Goal: Task Accomplishment & Management: Manage account settings

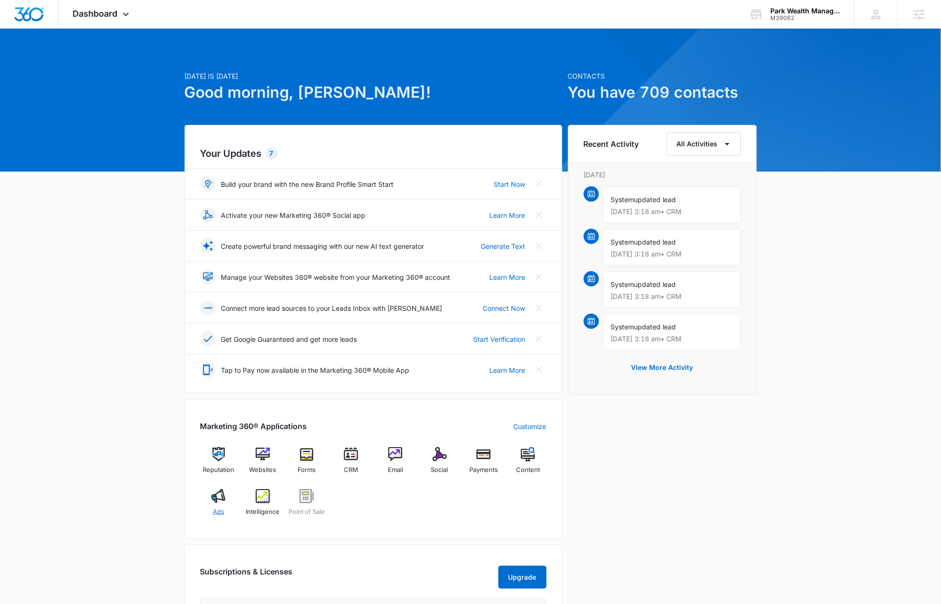
click at [218, 506] on div "Ads" at bounding box center [218, 506] width 37 height 34
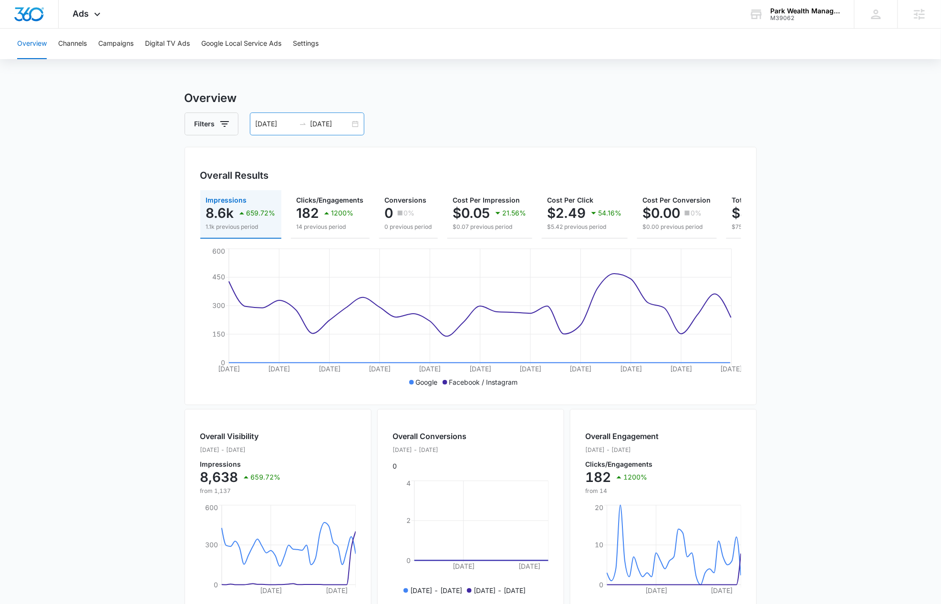
click at [260, 123] on input "[DATE]" at bounding box center [276, 124] width 40 height 10
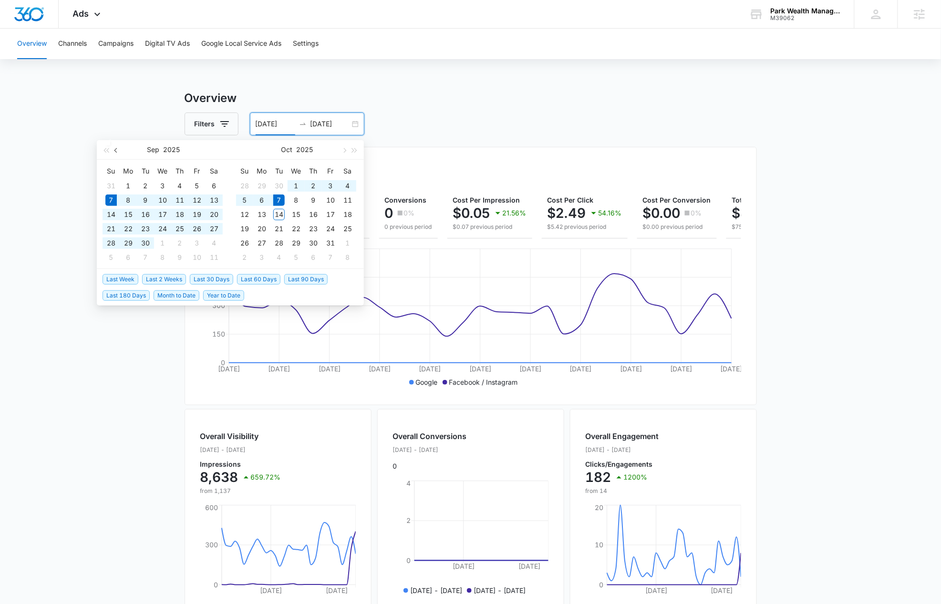
click at [120, 149] on button "button" at bounding box center [116, 149] width 10 height 19
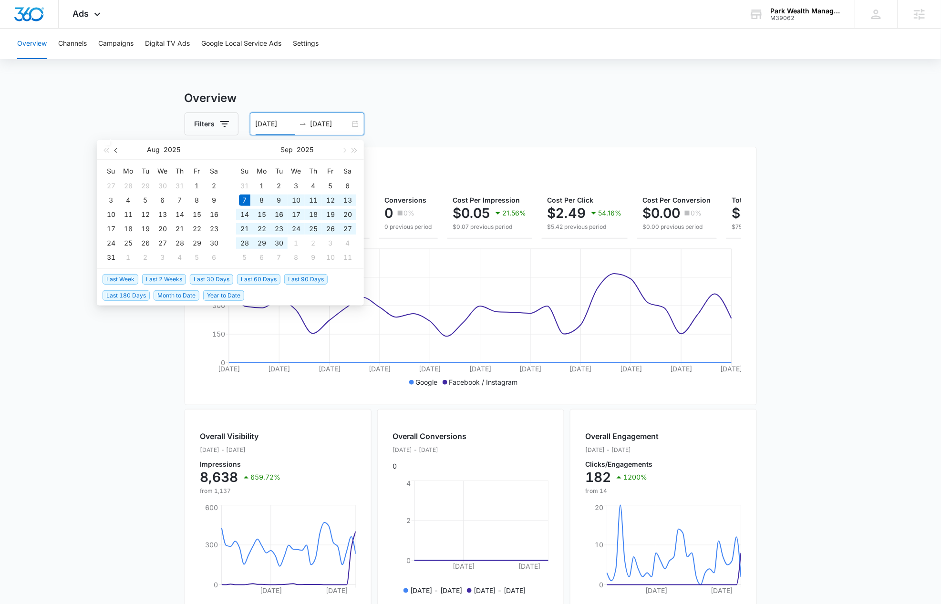
click at [120, 149] on button "button" at bounding box center [116, 149] width 10 height 19
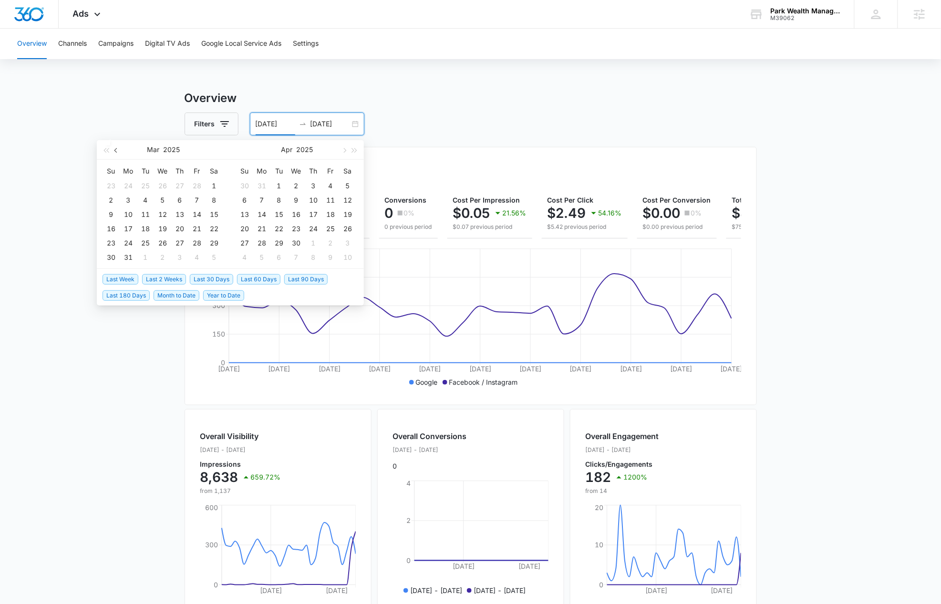
click at [115, 150] on span "button" at bounding box center [116, 150] width 5 height 5
type input "[DATE]"
click at [165, 182] on div "1" at bounding box center [162, 185] width 11 height 11
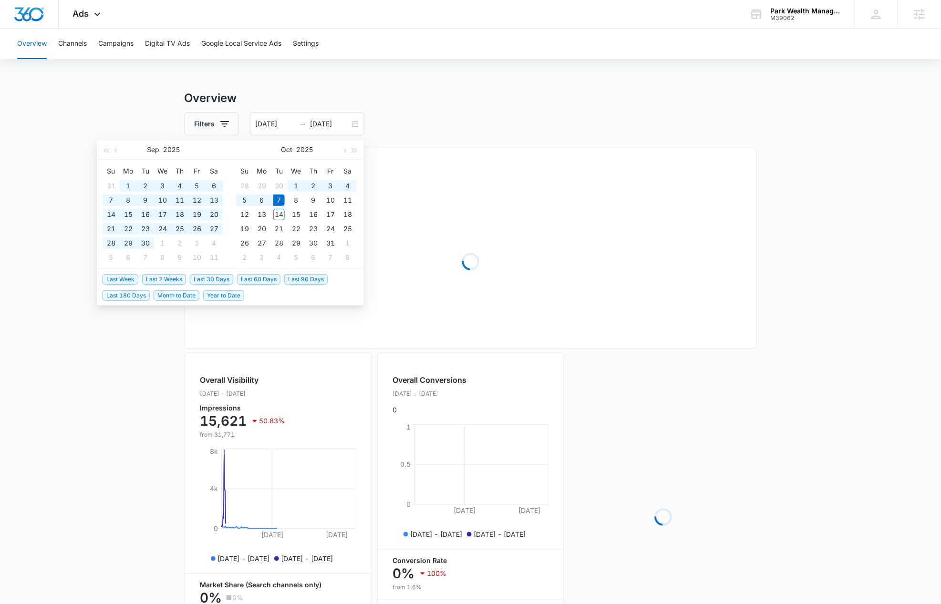
click at [827, 320] on main "Overview Filters [DATE] [DATE] Overall Results Loading Overall Visibility [DATE…" at bounding box center [470, 404] width 941 height 629
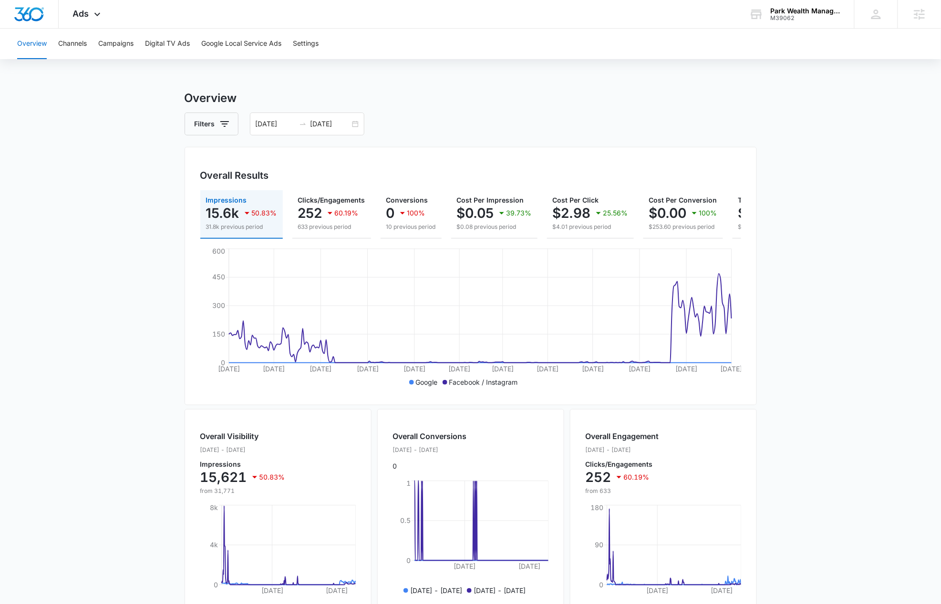
click at [841, 495] on main "Overview Filters [DATE] [DATE] Overall Results Impressions 15.6k 50.83% 31.8k p…" at bounding box center [470, 432] width 941 height 685
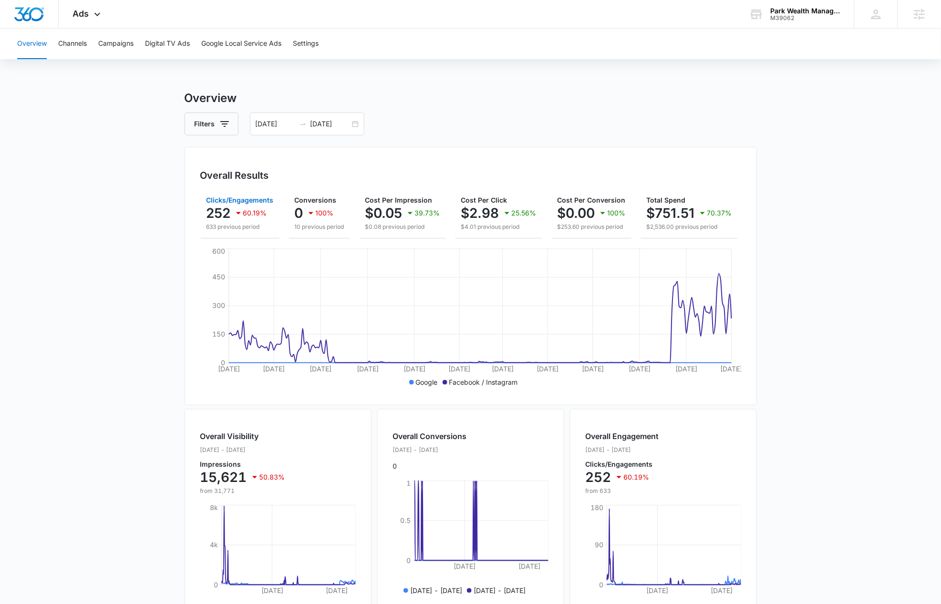
click at [252, 217] on p "60.19%" at bounding box center [255, 213] width 24 height 7
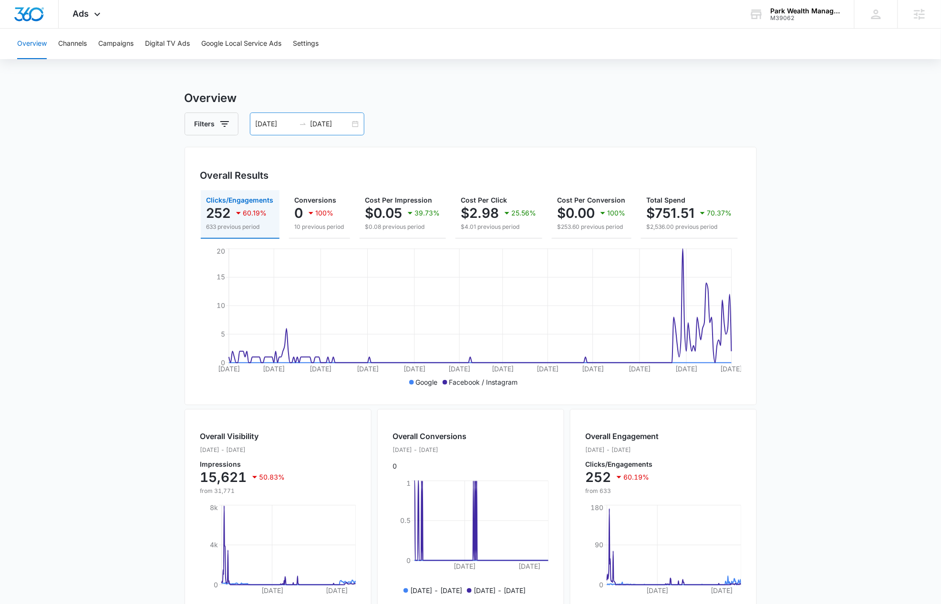
click at [336, 122] on input "[DATE]" at bounding box center [331, 124] width 40 height 10
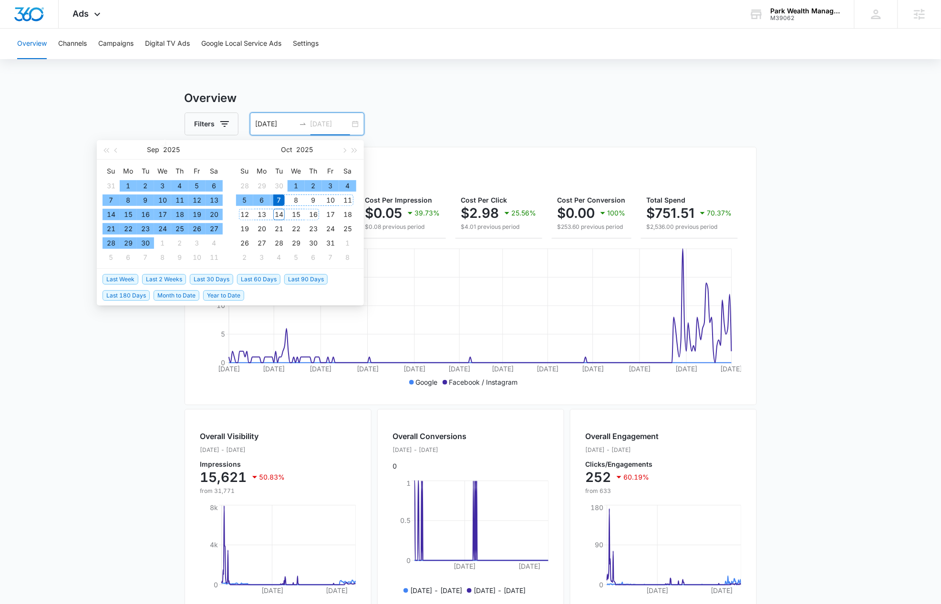
type input "[DATE]"
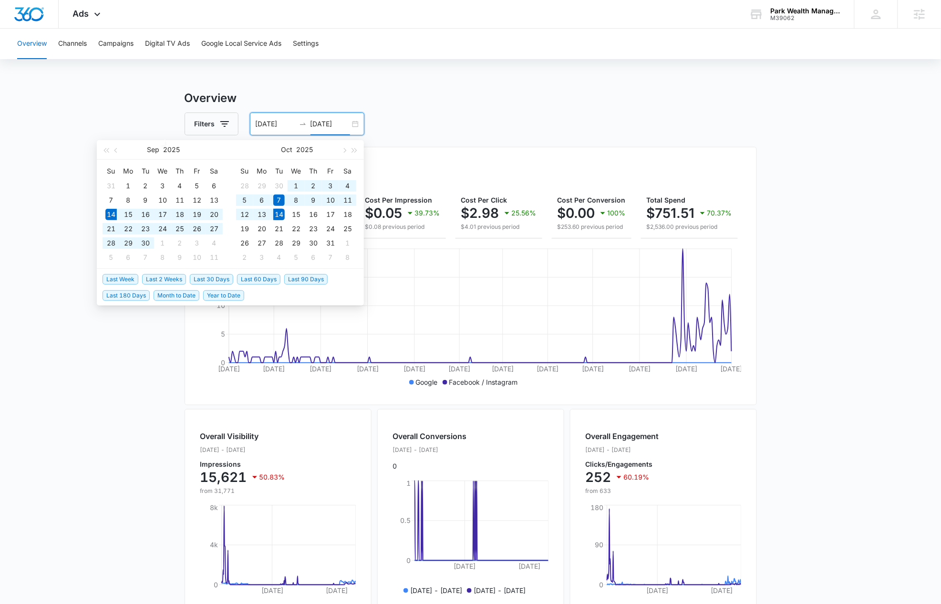
click at [200, 279] on span "Last 30 Days" at bounding box center [211, 279] width 43 height 10
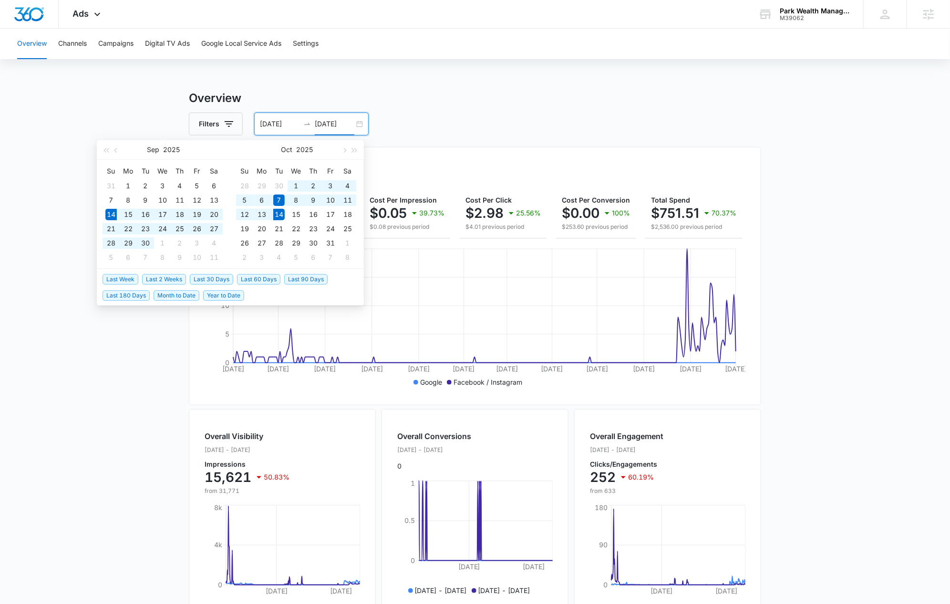
type input "[DATE]"
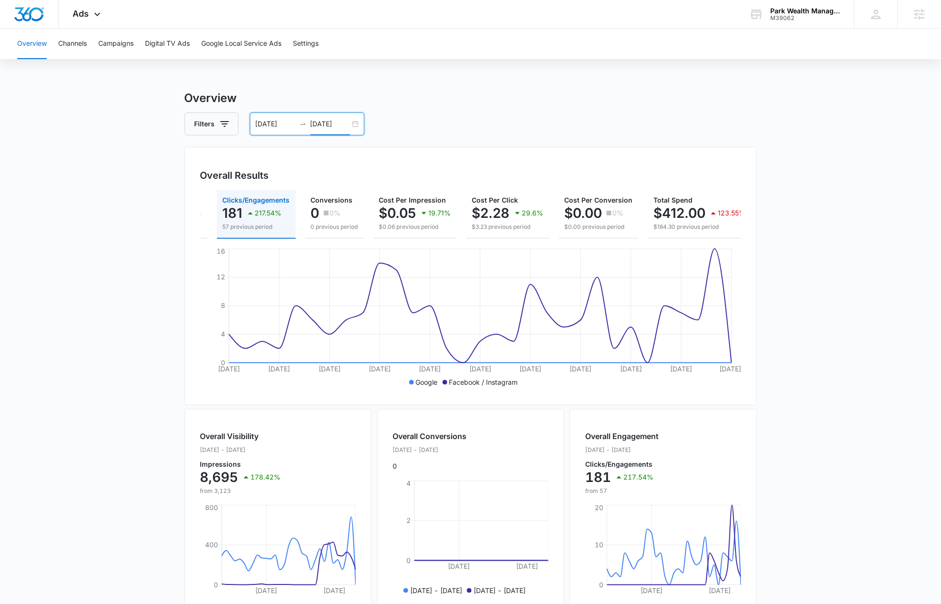
scroll to position [0, 84]
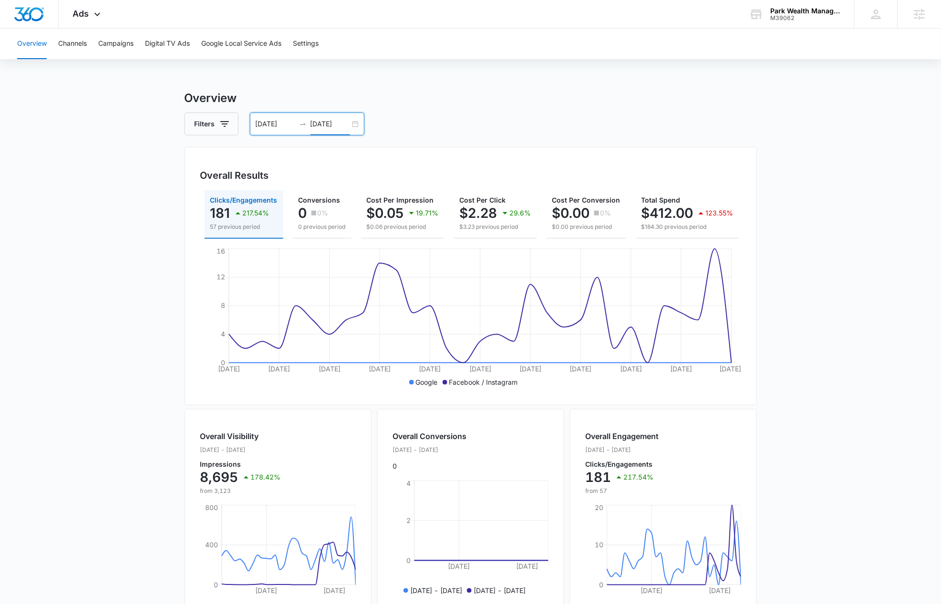
drag, startPoint x: 823, startPoint y: 412, endPoint x: 825, endPoint y: 417, distance: 5.0
click at [823, 412] on main "Overview Filters [DATE] [DATE] Overall Results Impressions 8.7k 178.42% 3.1k pr…" at bounding box center [470, 432] width 941 height 685
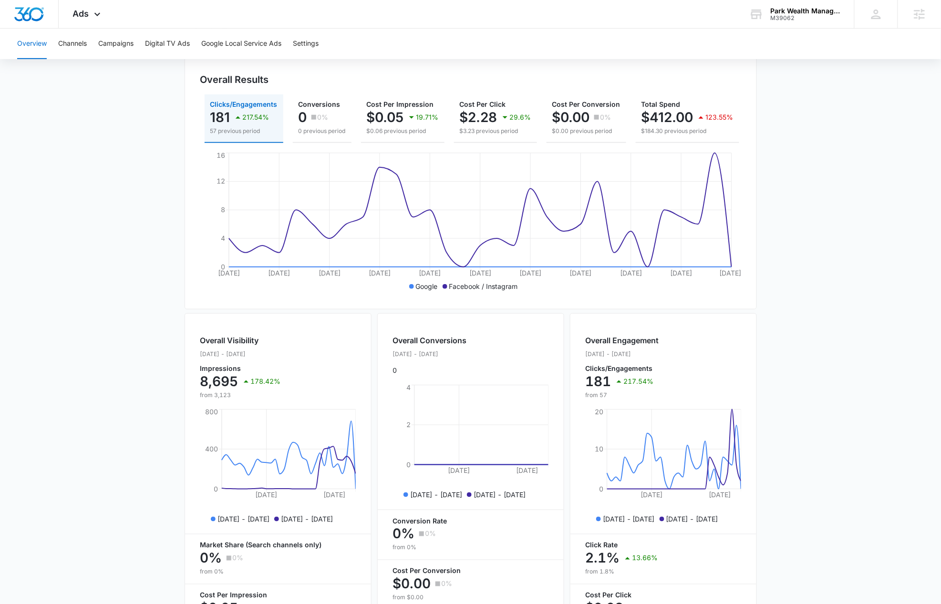
scroll to position [0, 0]
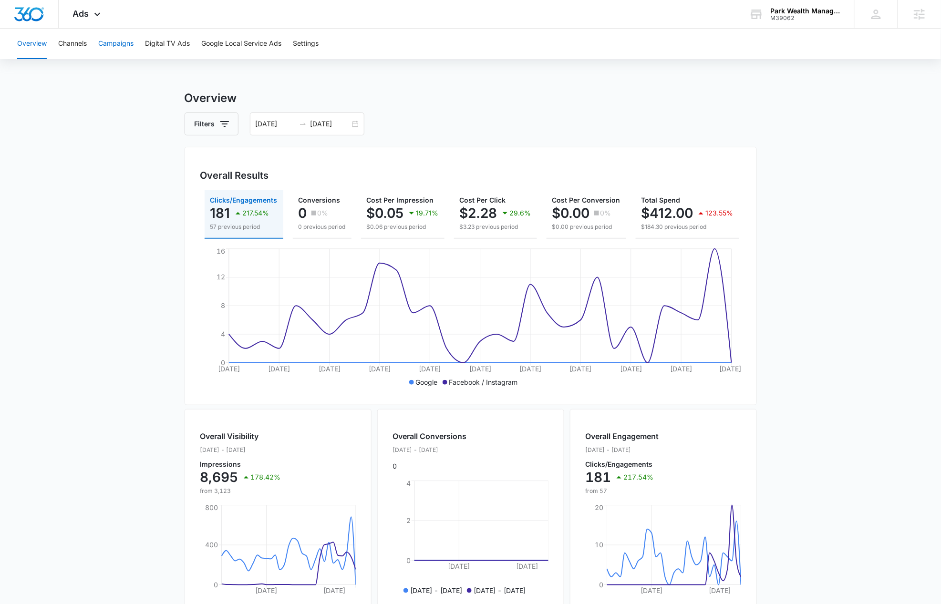
click at [113, 48] on button "Campaigns" at bounding box center [115, 44] width 35 height 31
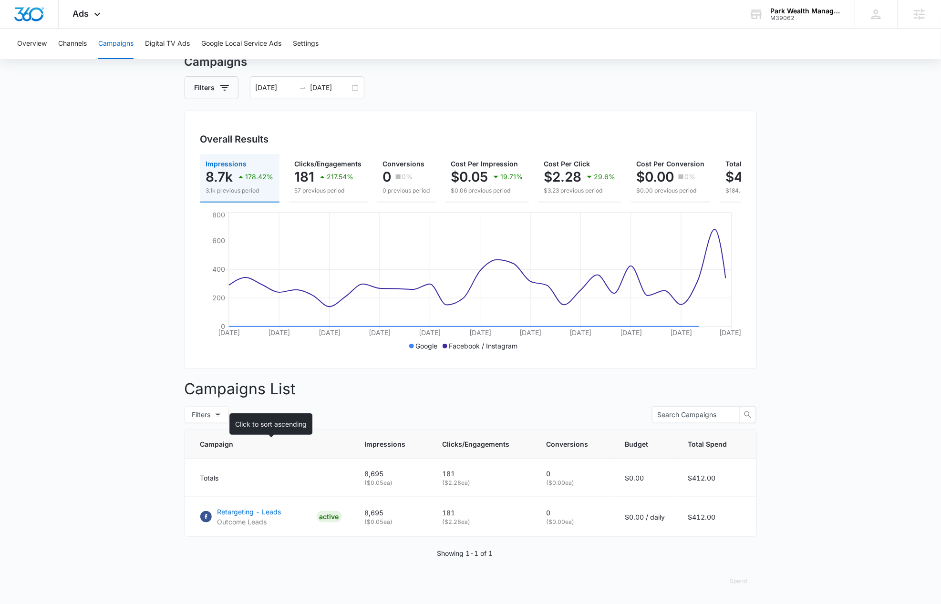
scroll to position [45, 0]
click at [251, 512] on p "Retargeting - Leads" at bounding box center [250, 512] width 64 height 10
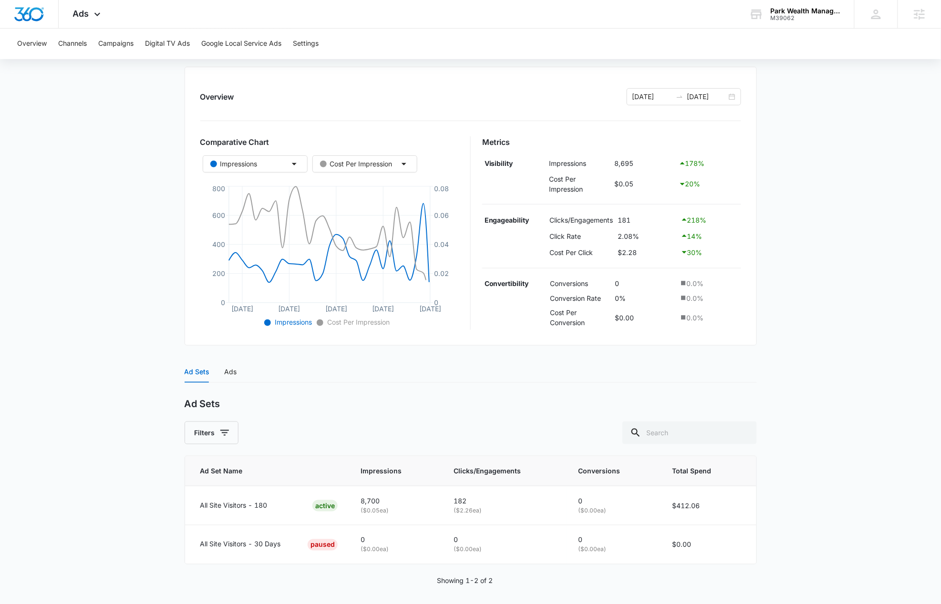
scroll to position [96, 0]
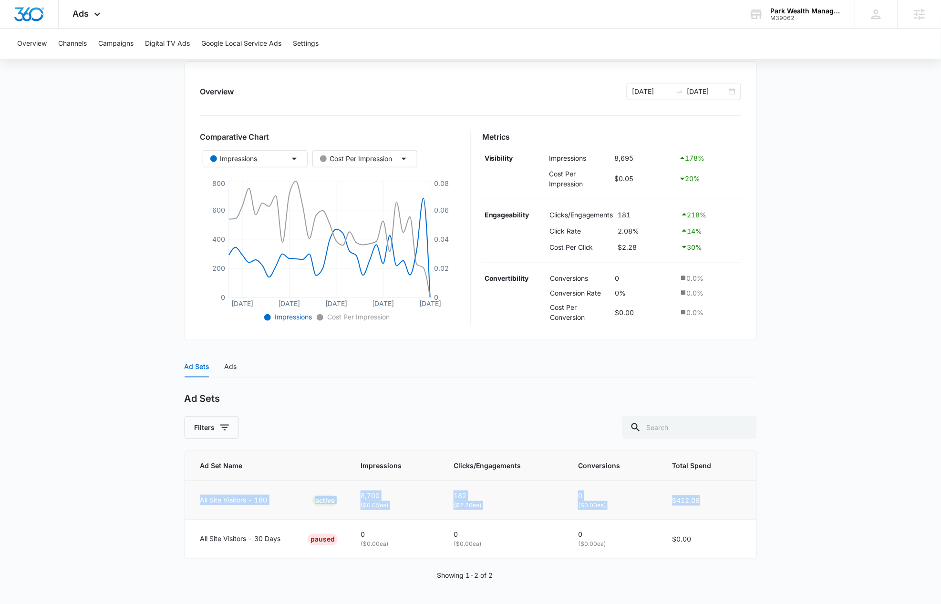
drag, startPoint x: 714, startPoint y: 507, endPoint x: 208, endPoint y: 492, distance: 506.4
click at [208, 492] on tr "All Site Visitors - 180 ACTIVE 8,700 ( $0.05 ea) 182 ( $2.26 ea) 0 ( $0.00 ea) …" at bounding box center [471, 500] width 572 height 39
click at [230, 370] on div "Ads" at bounding box center [231, 367] width 12 height 10
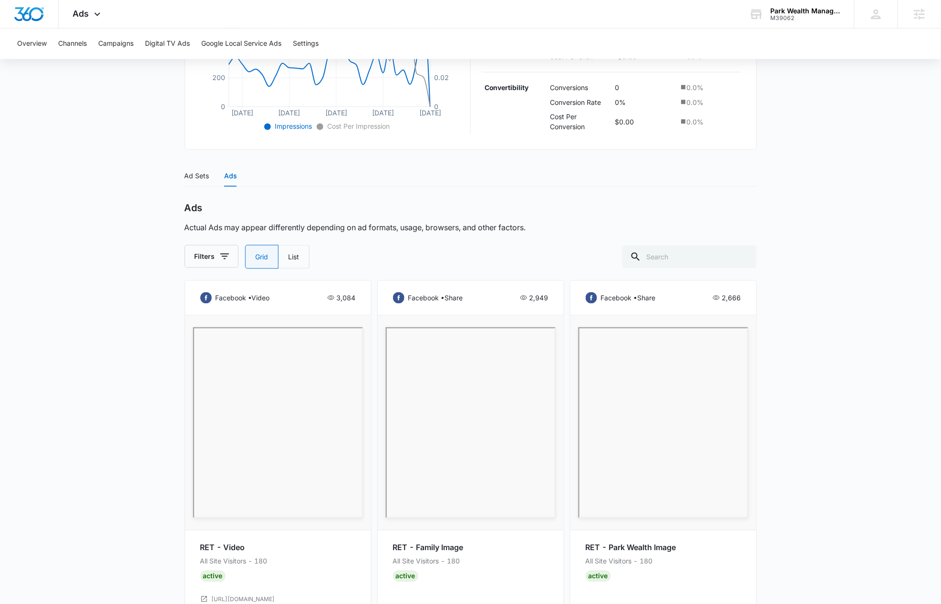
scroll to position [337, 0]
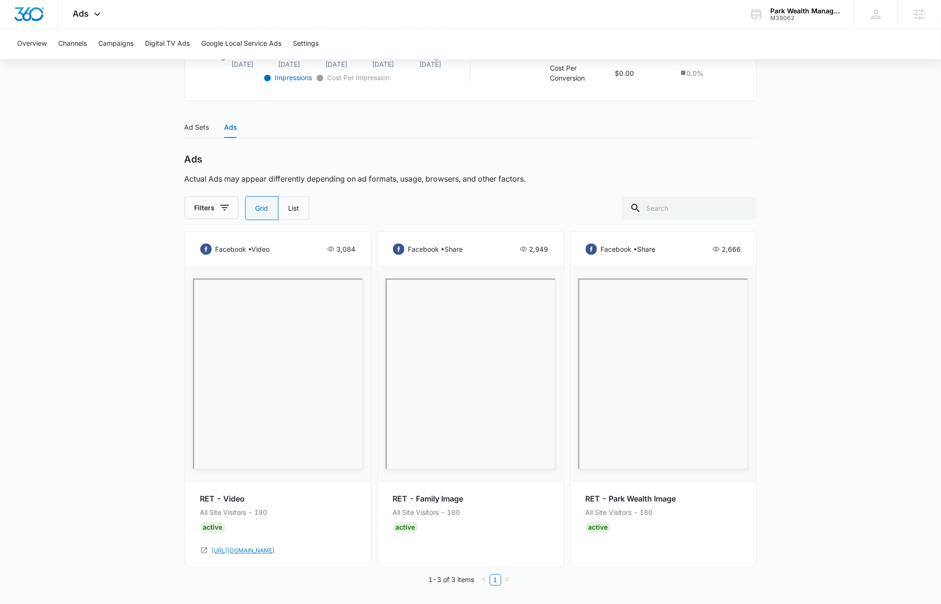
click at [275, 551] on link "https://www.parkwealthmanagement.com/" at bounding box center [243, 551] width 63 height 9
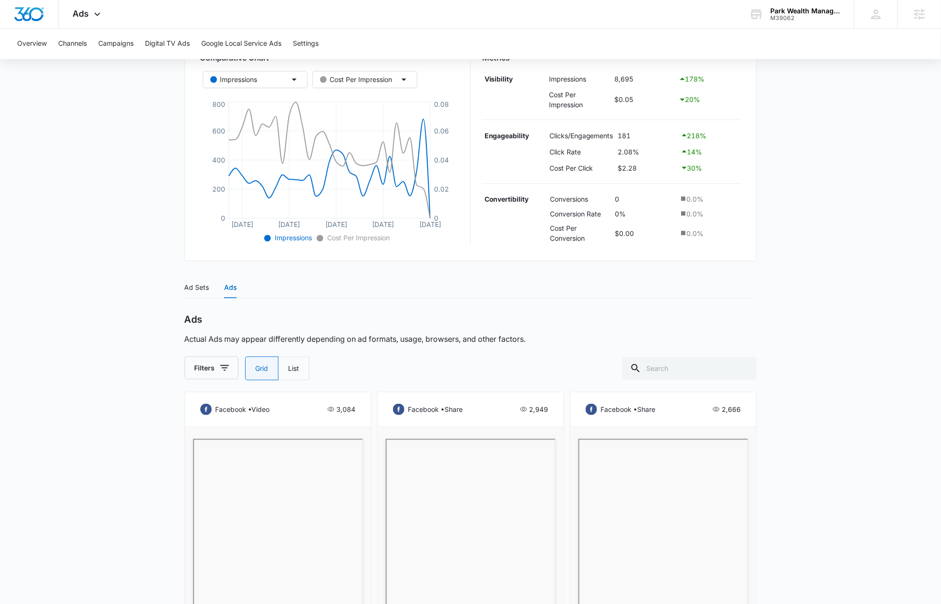
scroll to position [44, 0]
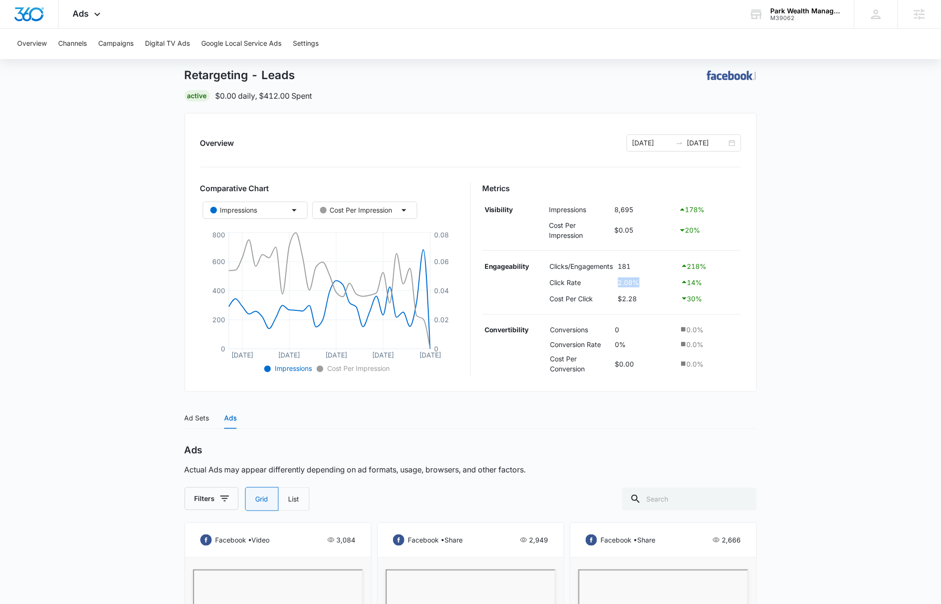
drag, startPoint x: 647, startPoint y: 284, endPoint x: 606, endPoint y: 283, distance: 41.0
click at [605, 279] on tr "Click Rate 2.08% 14 %" at bounding box center [611, 282] width 259 height 16
click at [835, 467] on main "Retargeting - Leads | Active $0.00 daily , $412.00 Spent Overview 09/14/2025 10…" at bounding box center [470, 470] width 941 height 850
drag, startPoint x: 643, startPoint y: 281, endPoint x: 621, endPoint y: 281, distance: 21.5
click at [622, 281] on td "2.08%" at bounding box center [647, 282] width 62 height 16
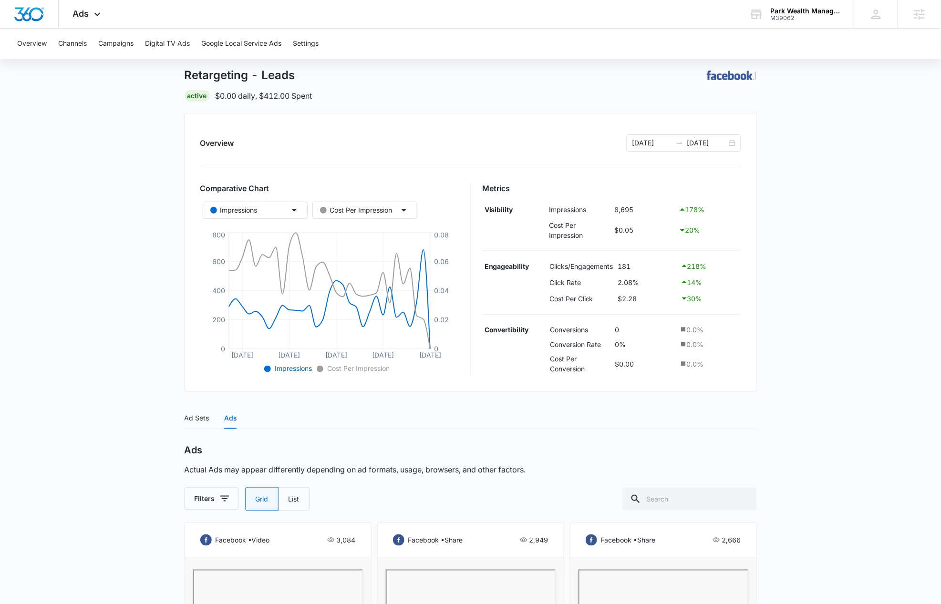
click at [858, 390] on main "Retargeting - Leads | Active $0.00 daily , $412.00 Spent Overview 09/14/2025 10…" at bounding box center [470, 470] width 941 height 850
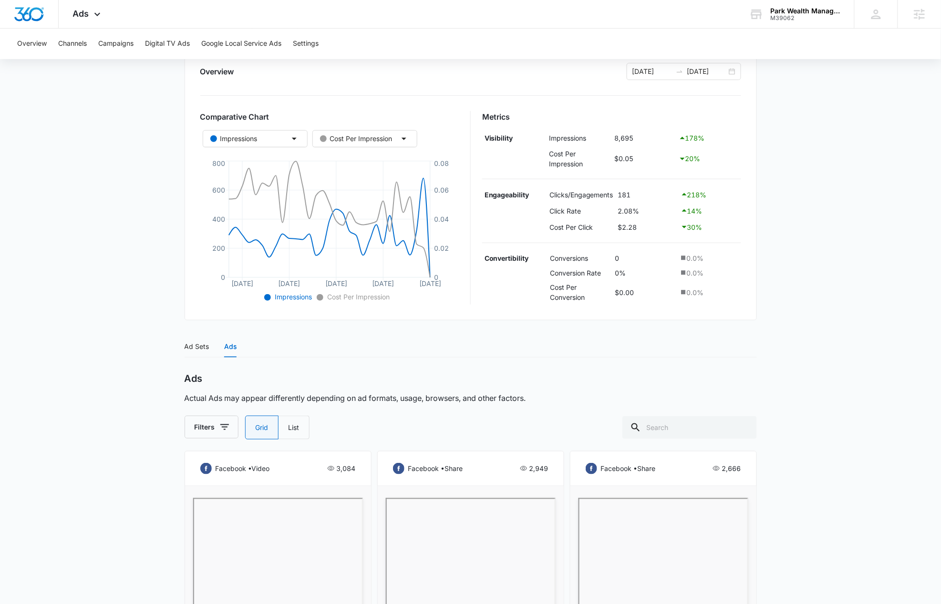
scroll to position [112, 0]
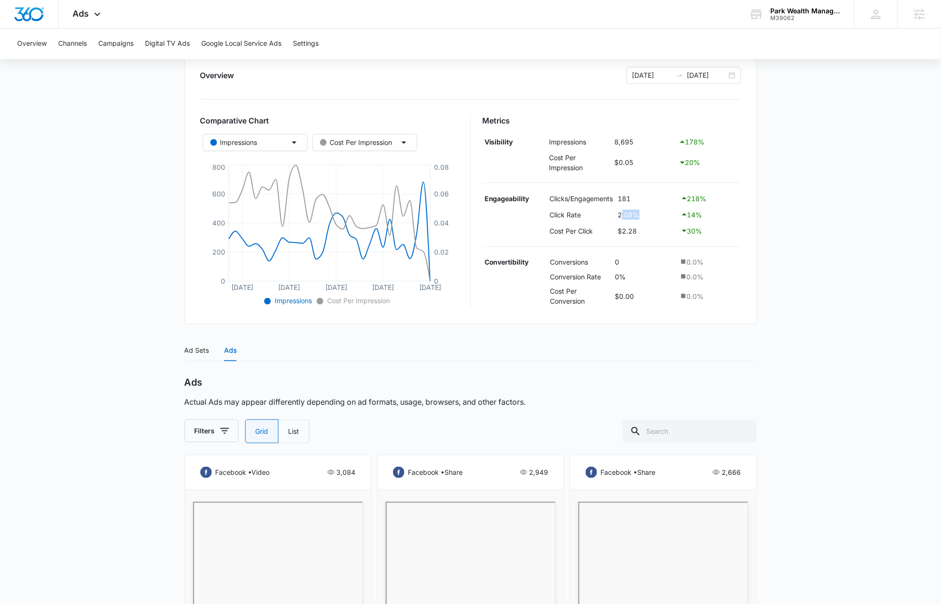
drag, startPoint x: 636, startPoint y: 214, endPoint x: 615, endPoint y: 214, distance: 21.5
click at [622, 213] on td "2.08%" at bounding box center [647, 215] width 62 height 16
click at [822, 374] on main "Retargeting - Leads | Active $0.00 daily , $412.00 Spent Overview 09/14/2025 10…" at bounding box center [470, 403] width 941 height 850
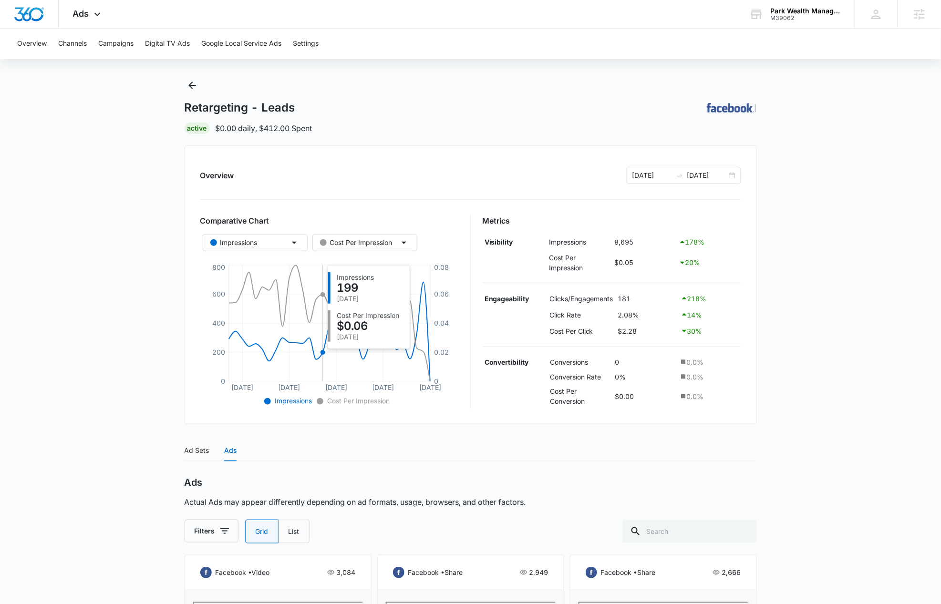
scroll to position [0, 0]
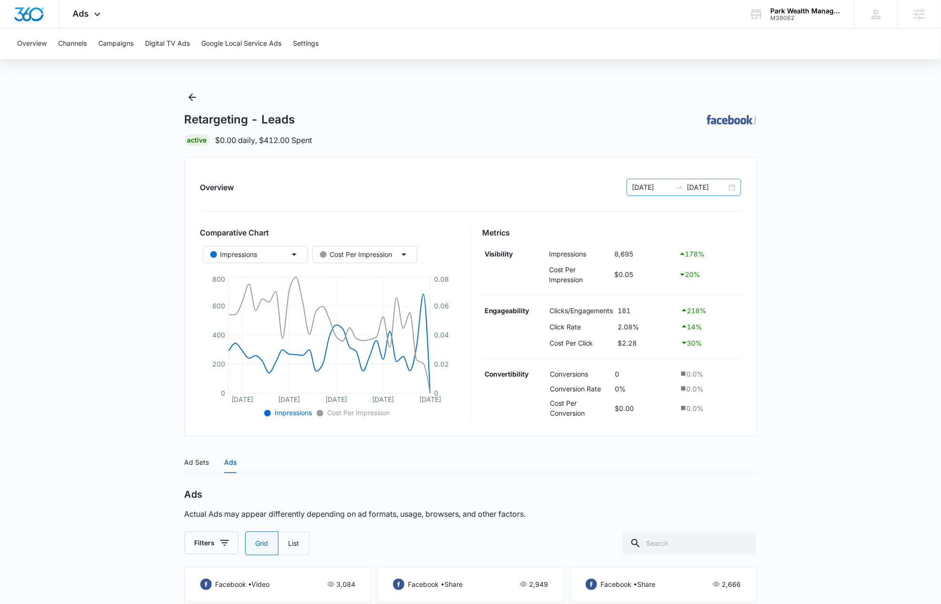
click at [643, 189] on input "[DATE]" at bounding box center [653, 187] width 40 height 10
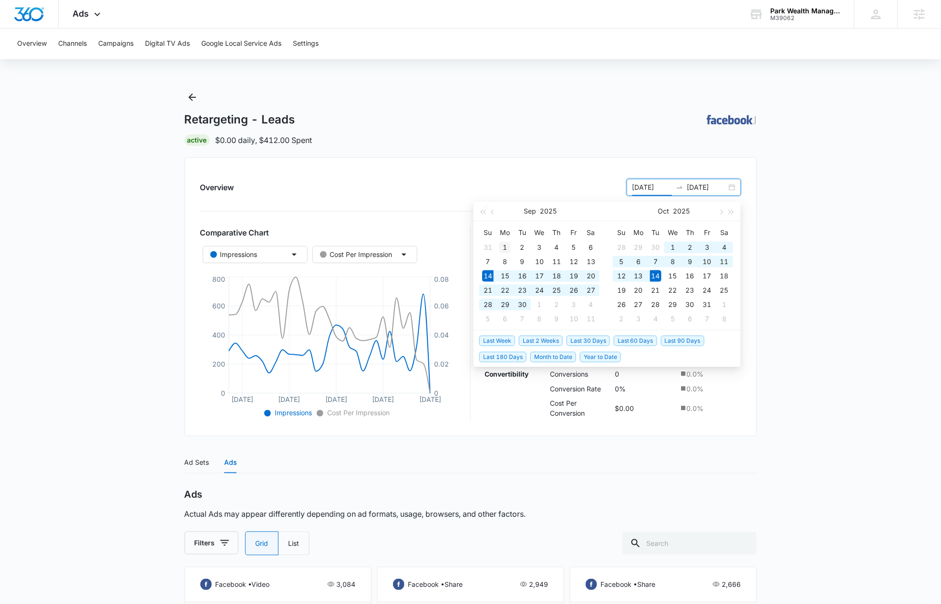
type input "09/01/2025"
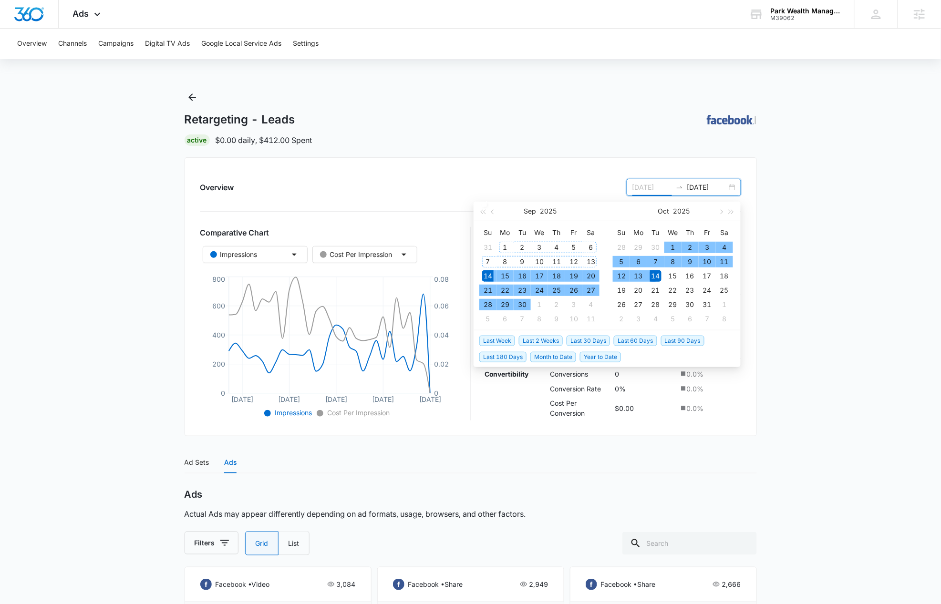
click at [507, 246] on div "1" at bounding box center [504, 247] width 11 height 11
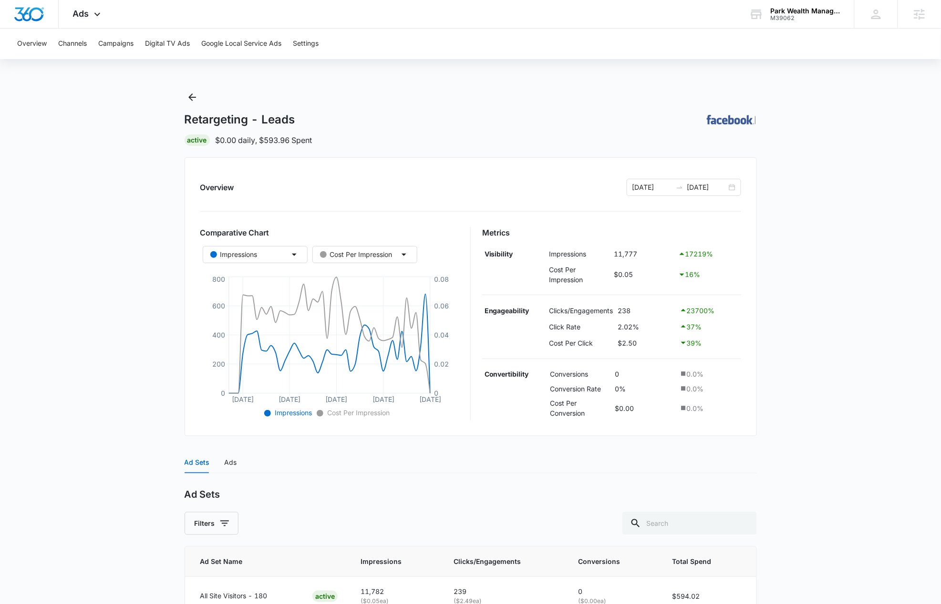
click at [628, 311] on td "238" at bounding box center [646, 311] width 62 height 16
click at [816, 487] on main "Retargeting - Leads | Active $0.00 daily , $593.96 Spent Overview 09/01/2025 10…" at bounding box center [470, 395] width 941 height 611
drag, startPoint x: 96, startPoint y: 26, endPoint x: 96, endPoint y: 13, distance: 12.4
click at [96, 25] on div "Ads Apps Reputation Websites Forms CRM Email Social Payments POS Content Ads In…" at bounding box center [88, 14] width 59 height 28
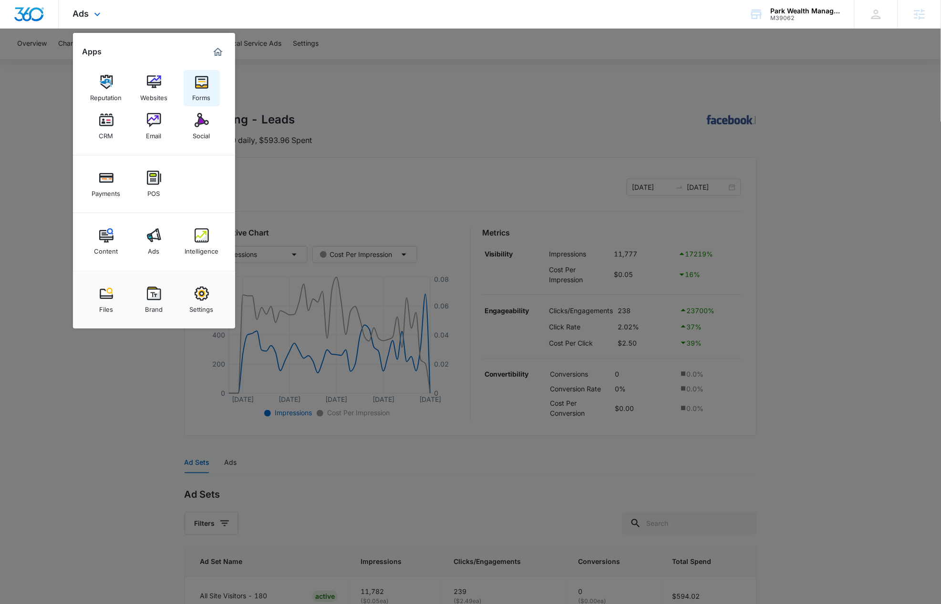
click at [200, 90] on div "Forms" at bounding box center [202, 95] width 18 height 12
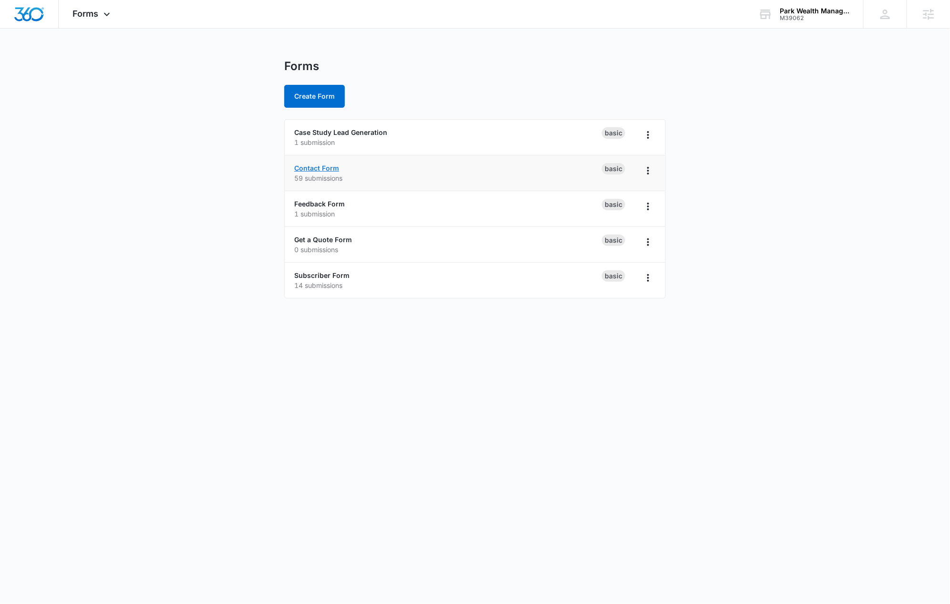
click at [322, 170] on link "Contact Form" at bounding box center [316, 168] width 45 height 8
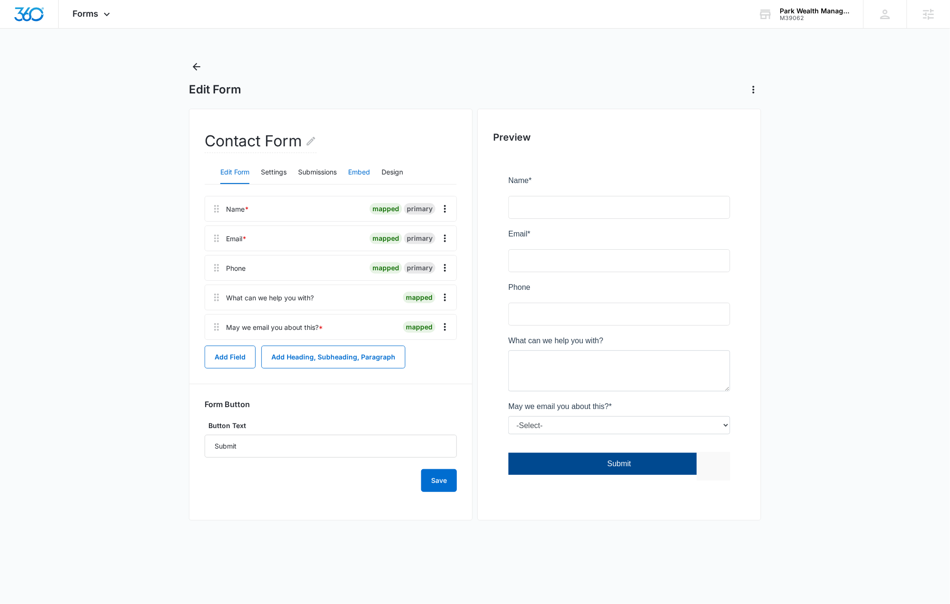
click at [356, 168] on button "Embed" at bounding box center [359, 172] width 22 height 23
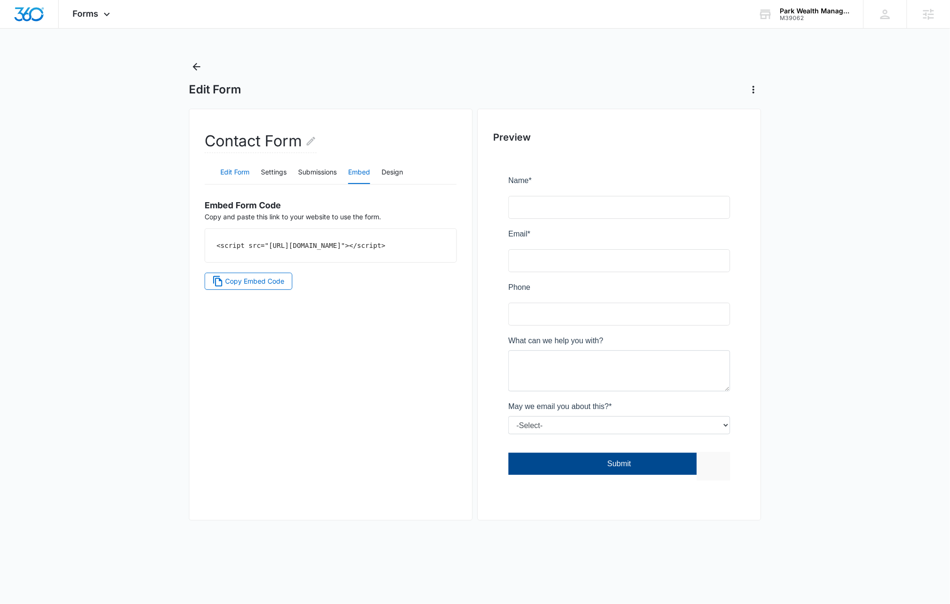
click at [226, 173] on button "Edit Form" at bounding box center [234, 172] width 29 height 23
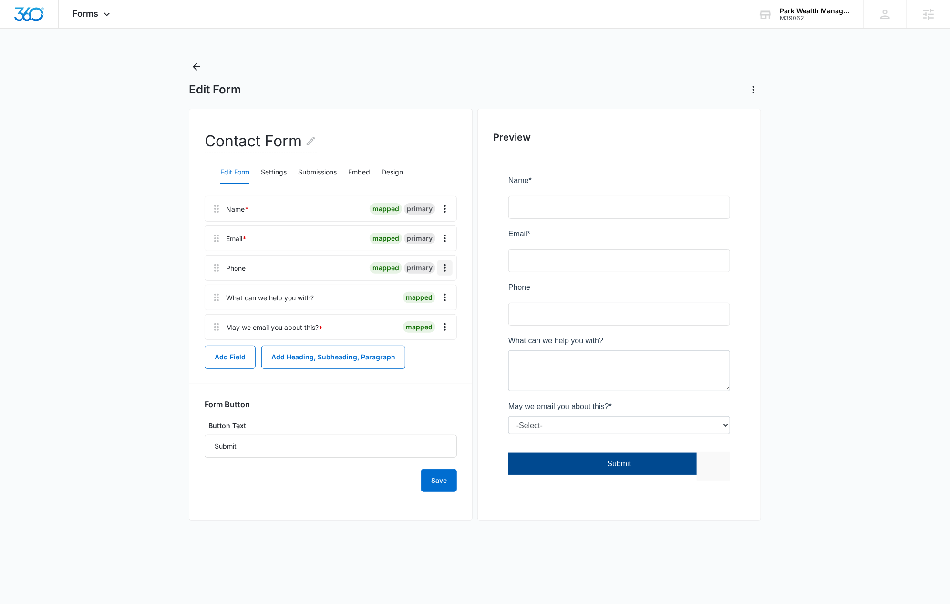
click at [447, 273] on icon "Overflow Menu" at bounding box center [444, 267] width 11 height 11
click at [424, 292] on div "Edit" at bounding box center [419, 294] width 20 height 7
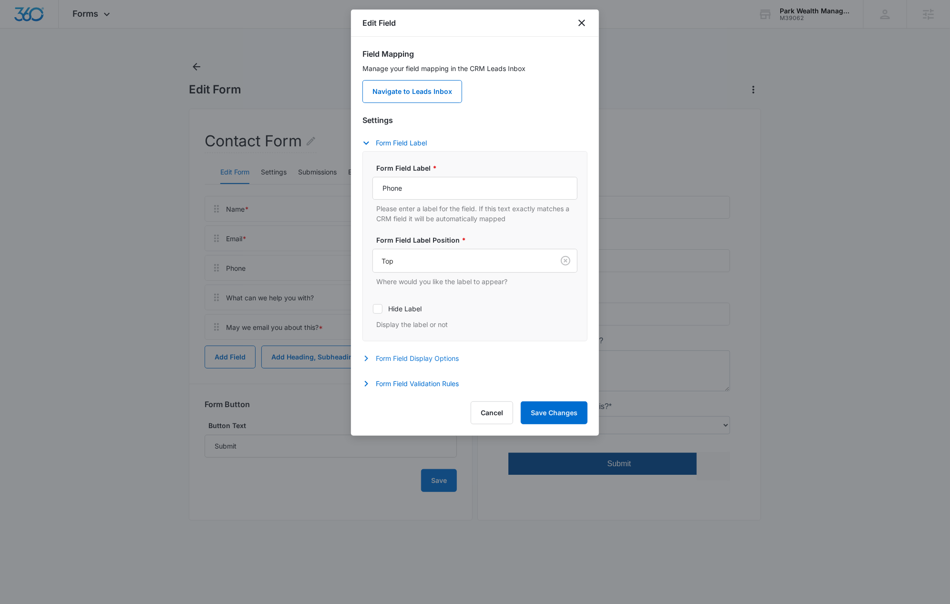
click at [419, 361] on button "Form Field Display Options" at bounding box center [416, 358] width 106 height 11
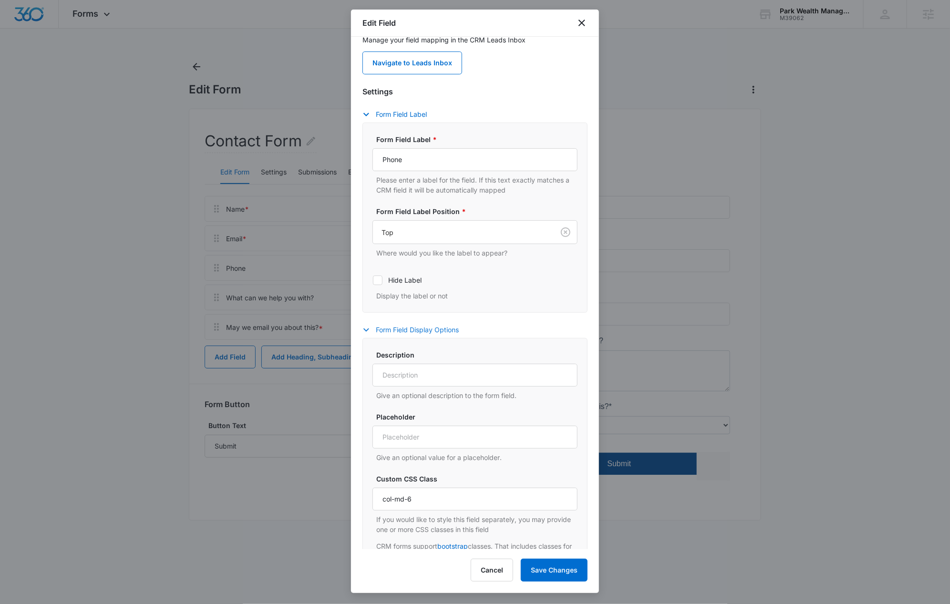
scroll to position [79, 0]
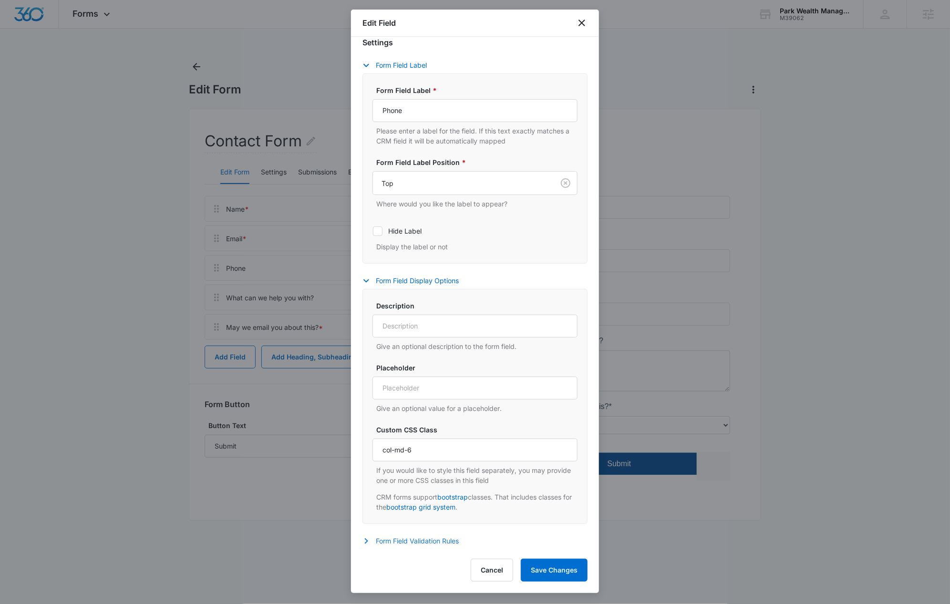
click at [408, 545] on button "Form Field Validation Rules" at bounding box center [416, 541] width 106 height 11
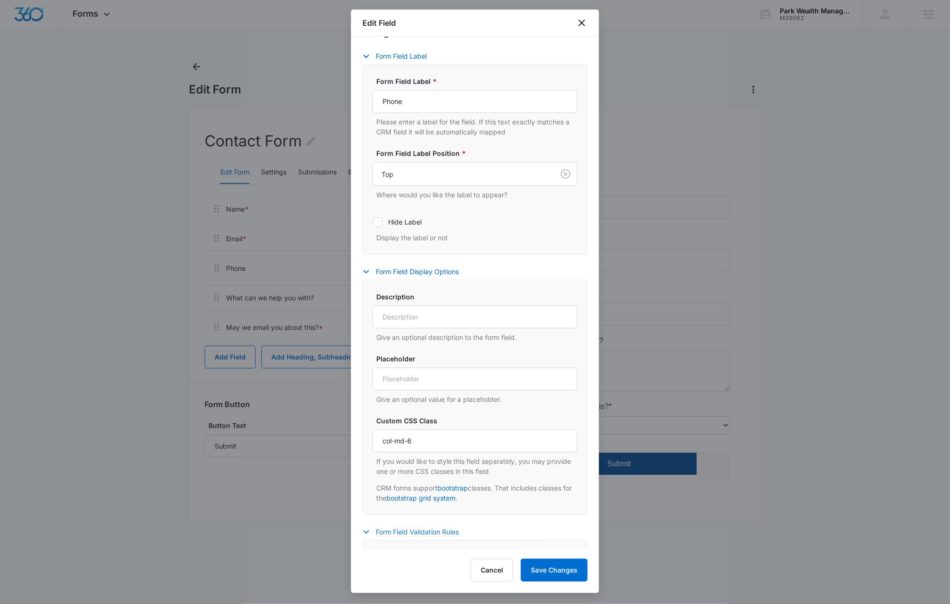
scroll to position [290, 0]
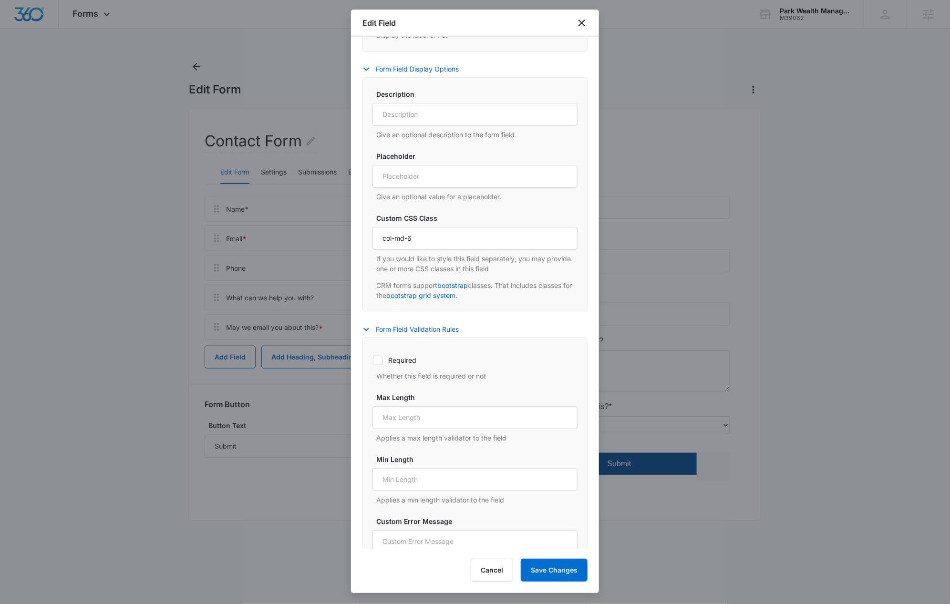
click at [385, 362] on label "Required" at bounding box center [475, 360] width 205 height 10
click at [373, 361] on input "Required" at bounding box center [373, 360] width 0 height 0
checkbox input "true"
click at [551, 571] on button "Save Changes" at bounding box center [554, 570] width 67 height 23
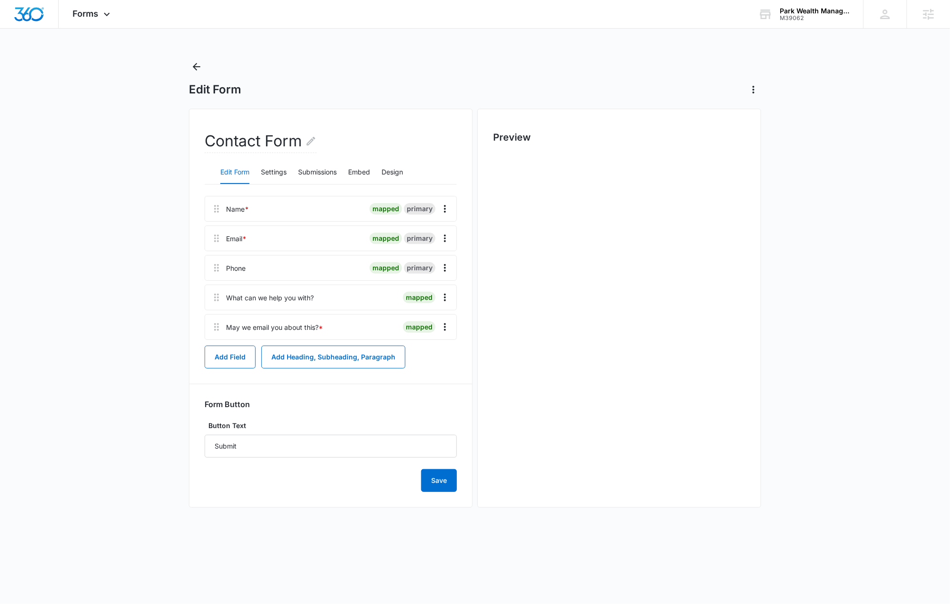
scroll to position [0, 0]
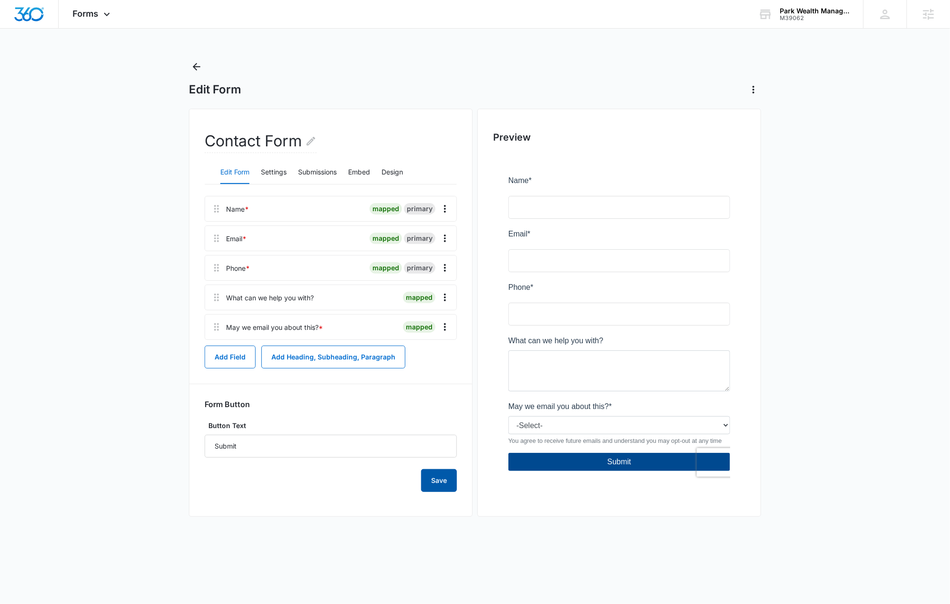
click at [438, 478] on button "Save" at bounding box center [439, 480] width 36 height 23
click at [30, 19] on img "Dashboard" at bounding box center [29, 14] width 31 height 14
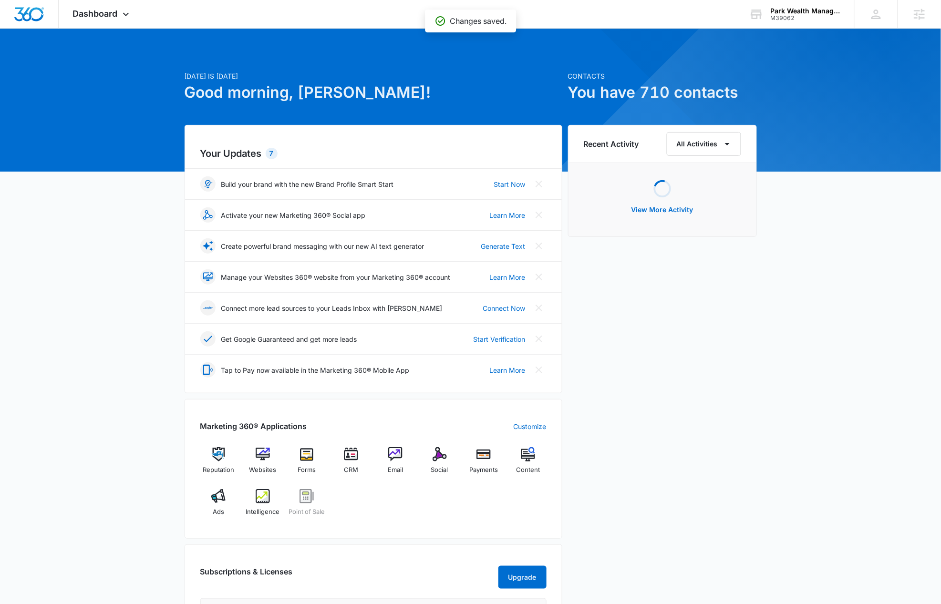
click at [810, 468] on div "Today is Tuesday, October 14th Good morning, Kyle! Contacts You have 710 contac…" at bounding box center [470, 445] width 941 height 808
